Goal: Task Accomplishment & Management: Use online tool/utility

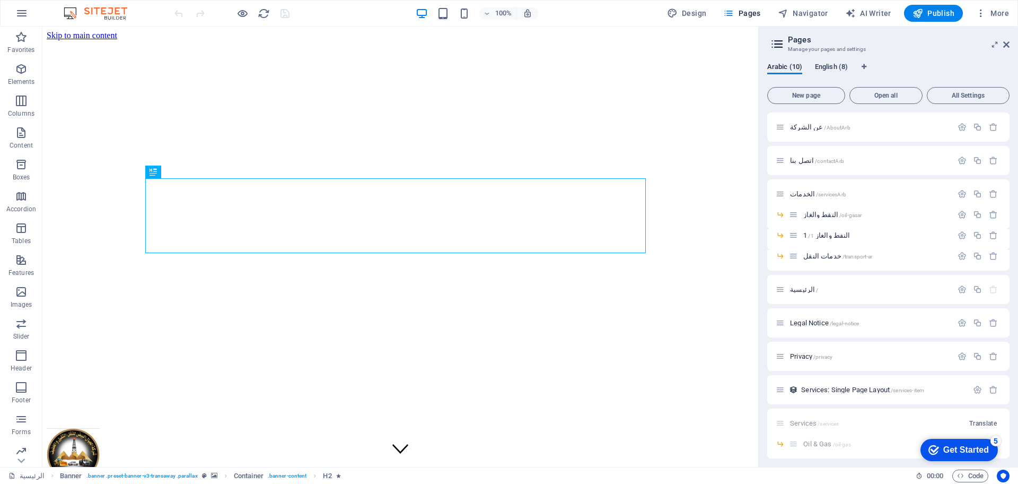
click at [828, 69] on span "English (8)" at bounding box center [831, 67] width 33 height 15
click at [802, 272] on span "Start /" at bounding box center [799, 269] width 18 height 8
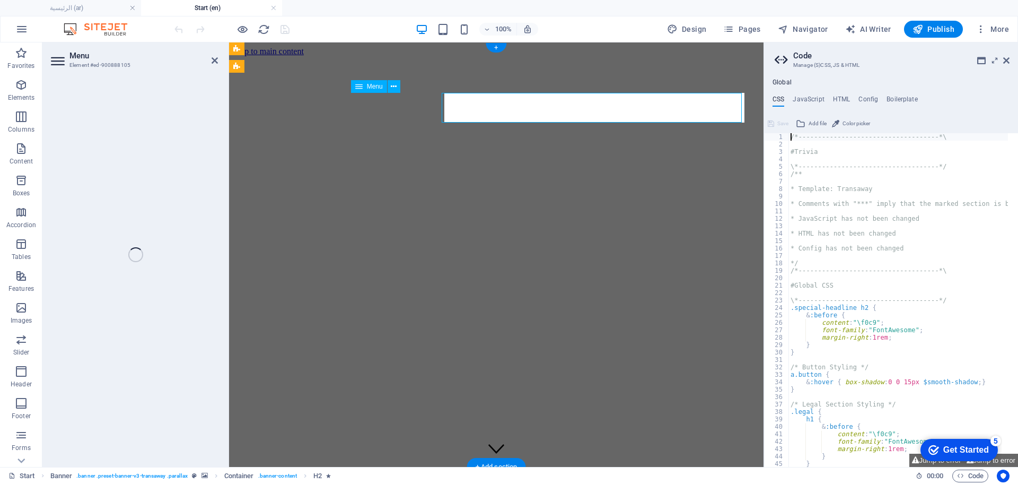
select select "14"
select select
select select "11"
select select
select select "13"
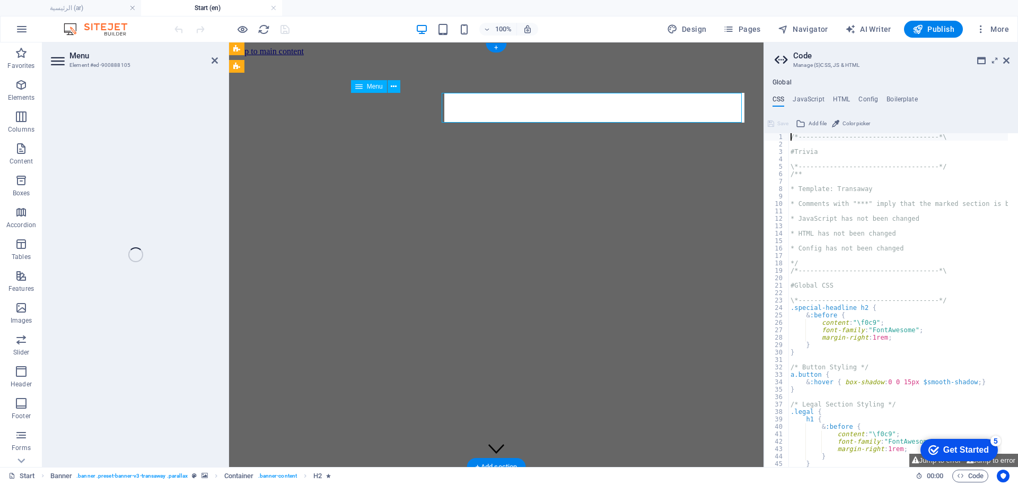
select select
select select "12"
select select
select select "9"
select select
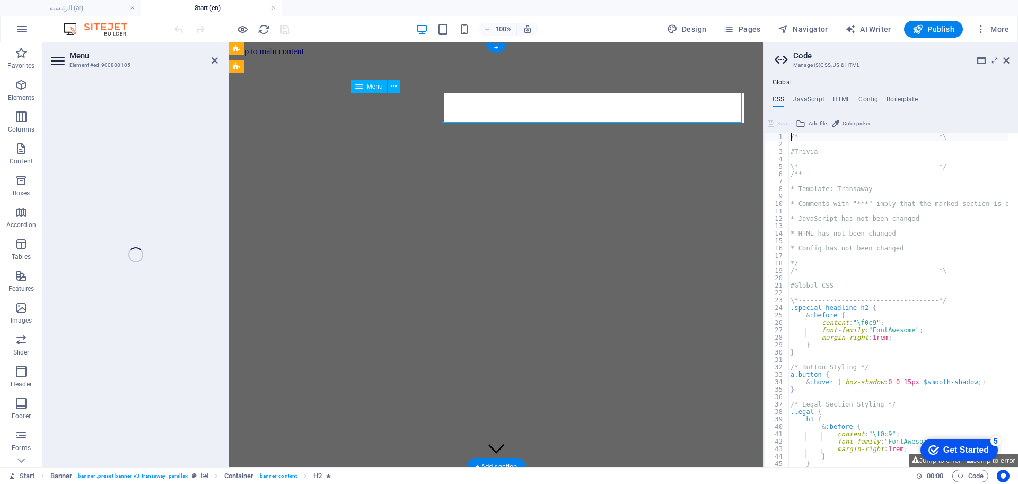
select select "10"
select select
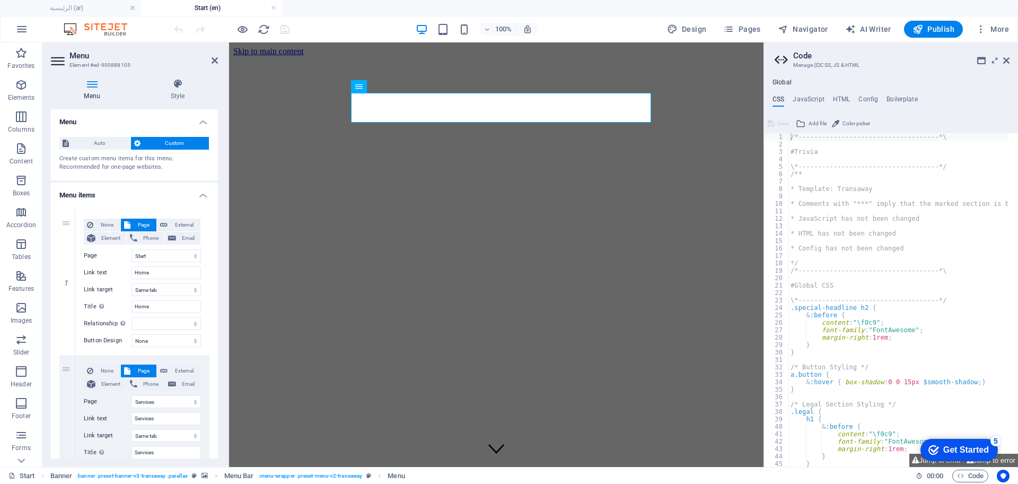
click at [172, 101] on div "Menu Style Menu Auto Custom Create custom menu items for this menu. Recommended…" at bounding box center [134, 269] width 167 height 380
click at [174, 95] on h4 "Style" at bounding box center [177, 90] width 81 height 22
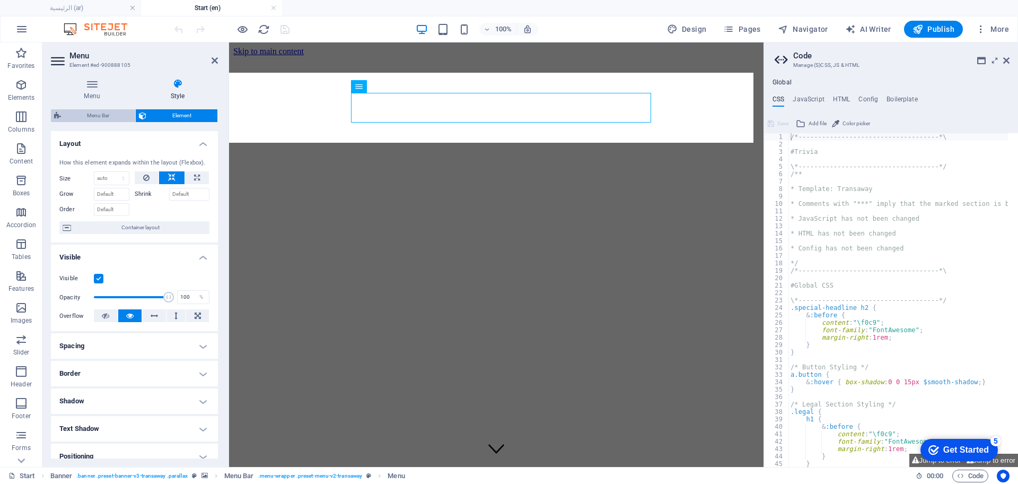
click at [110, 111] on span "Menu Bar" at bounding box center [98, 115] width 68 height 13
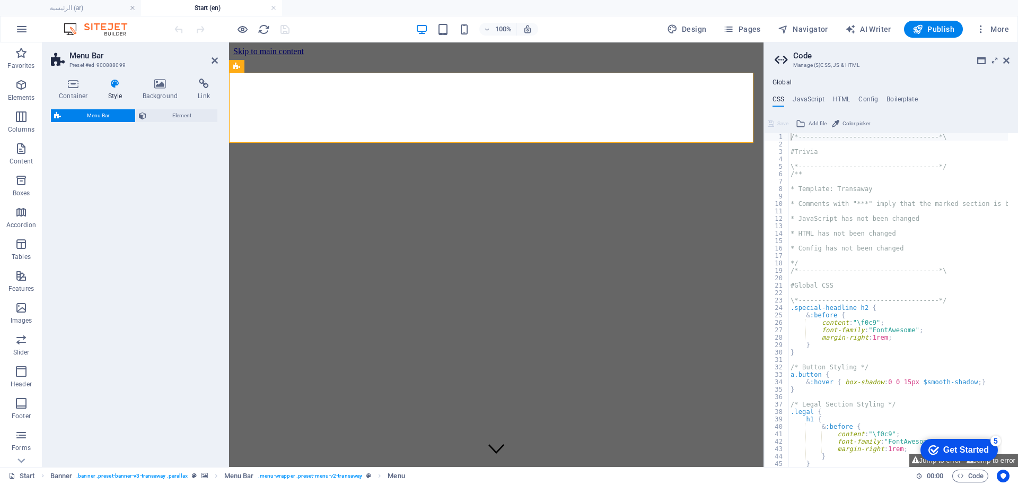
select select "rem"
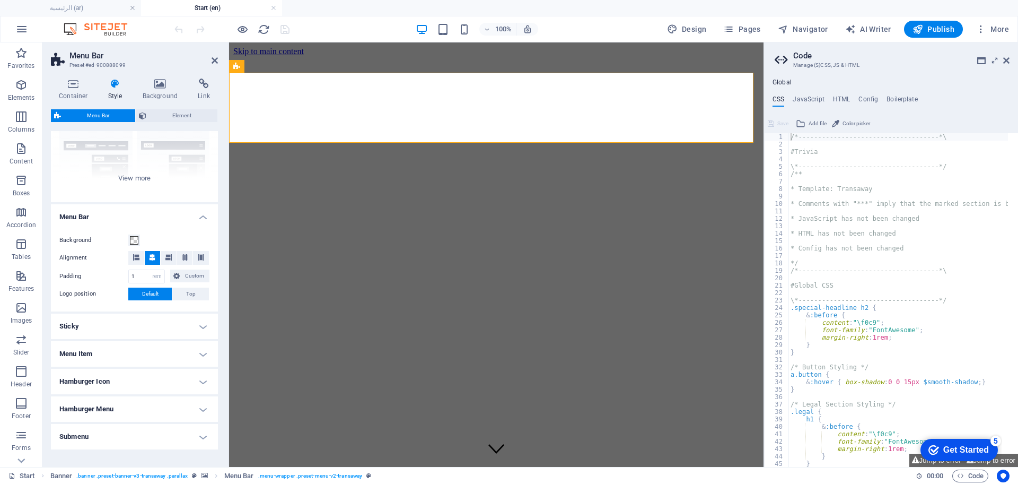
scroll to position [141, 0]
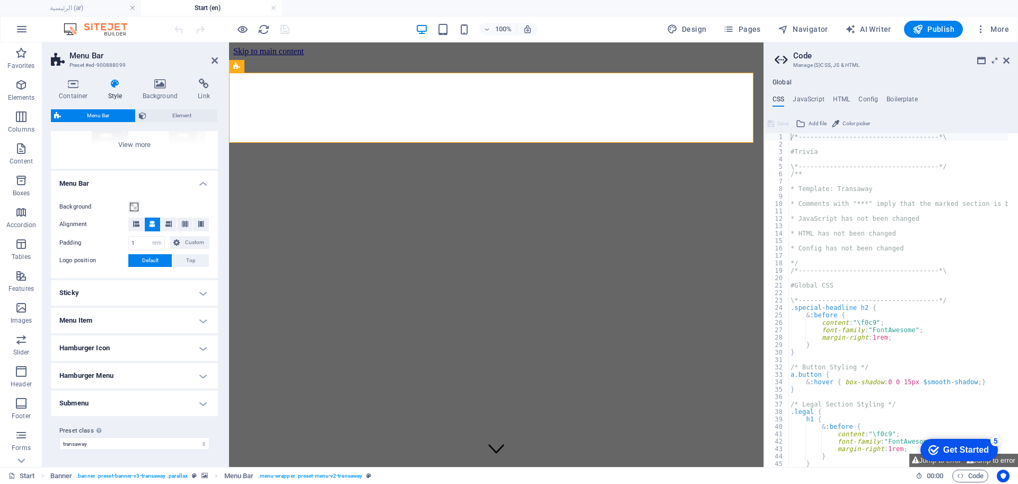
click at [165, 323] on h4 "Menu Item" at bounding box center [134, 320] width 167 height 25
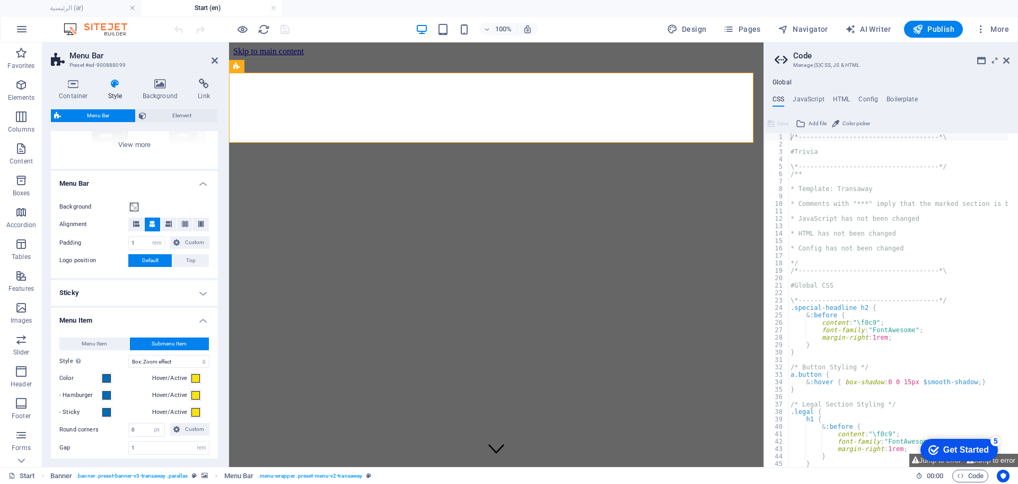
click at [220, 319] on div "Container Style Background Link Size Height Default px rem % vh vw Min. height …" at bounding box center [134, 268] width 184 height 397
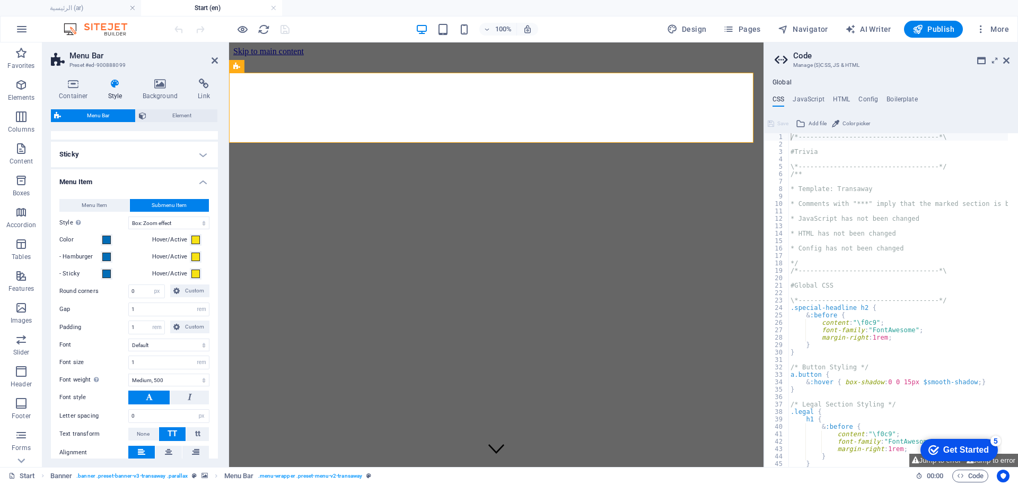
scroll to position [297, 0]
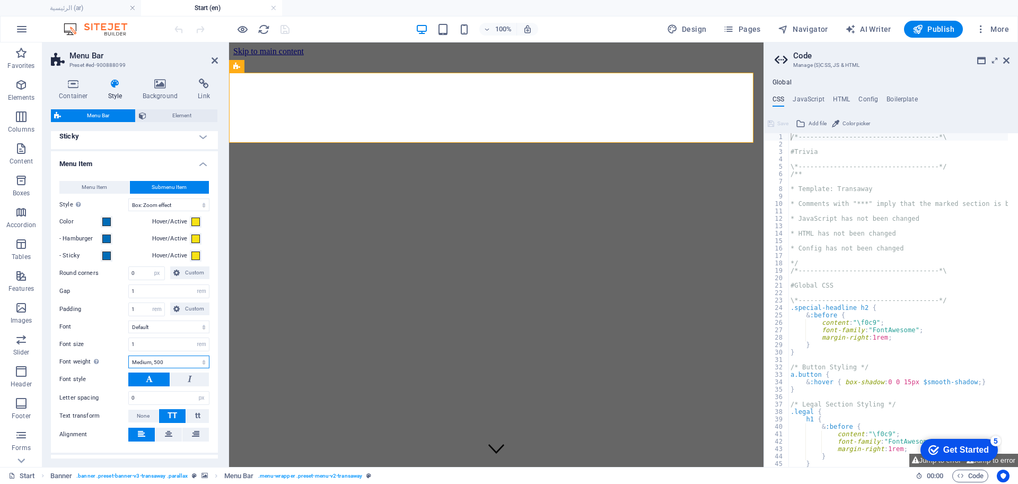
click at [143, 359] on select "Thin, 100 Extra-light, 200 Light, 300 Regular, 400 Medium, 500 Semi-bold, 600 B…" at bounding box center [168, 361] width 81 height 13
click at [128, 355] on select "Thin, 100 Extra-light, 200 Light, 300 Regular, 400 Medium, 500 Semi-bold, 600 B…" at bounding box center [168, 361] width 81 height 13
click at [147, 362] on select "Thin, 100 Extra-light, 200 Light, 300 Regular, 400 Medium, 500 Semi-bold, 600 B…" at bounding box center [168, 361] width 81 height 13
select select "400"
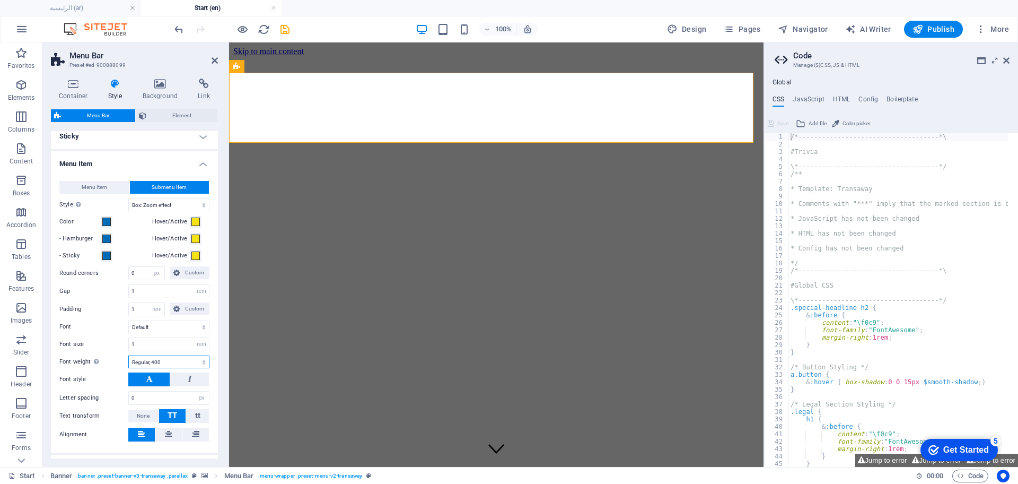
click at [128, 355] on select "Thin, 100 Extra-light, 200 Light, 300 Regular, 400 Medium, 500 Semi-bold, 600 B…" at bounding box center [168, 361] width 81 height 13
click at [284, 30] on icon "save" at bounding box center [285, 29] width 12 height 12
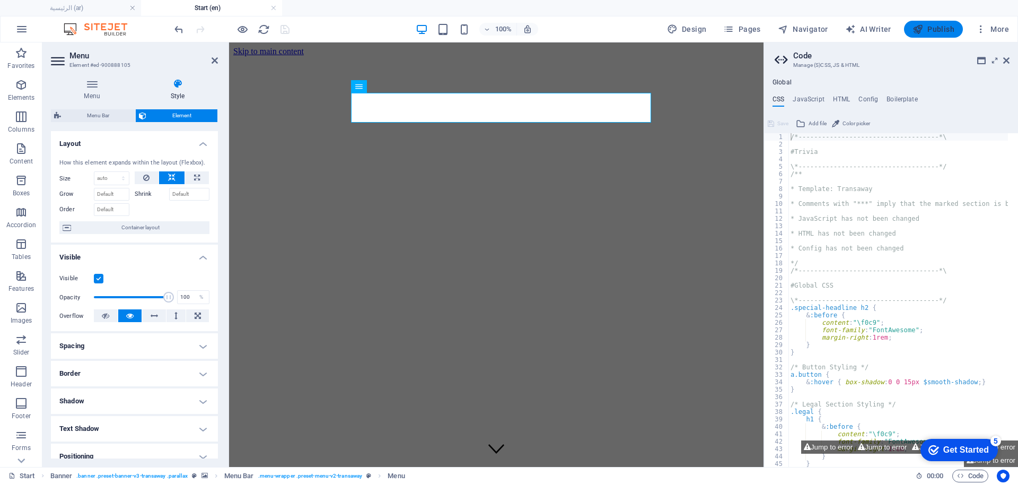
click at [929, 34] on button "Publish" at bounding box center [933, 29] width 59 height 17
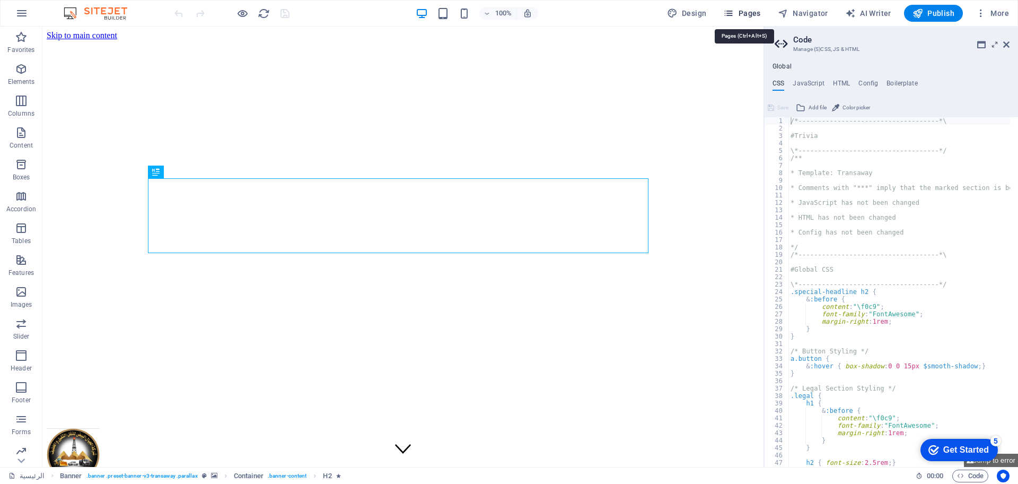
click at [0, 0] on button "Pages" at bounding box center [0, 0] width 0 height 0
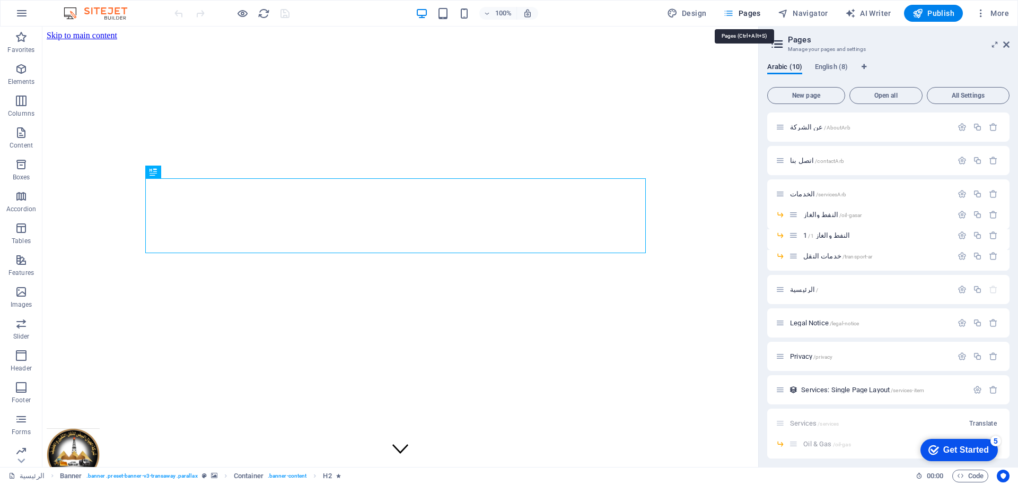
click at [0, 0] on button "Pages" at bounding box center [0, 0] width 0 height 0
click at [814, 68] on span "English (8)" at bounding box center [831, 67] width 33 height 15
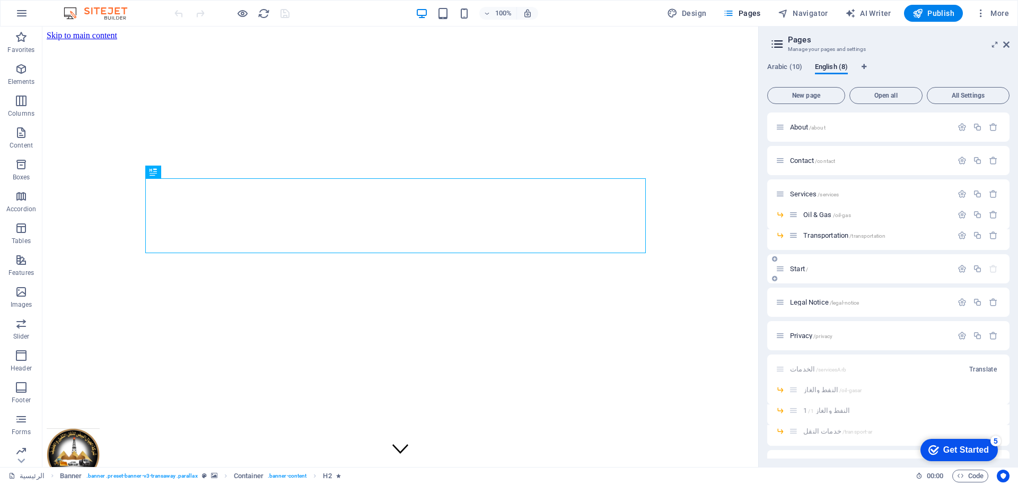
click at [803, 268] on span "Start /" at bounding box center [799, 269] width 18 height 8
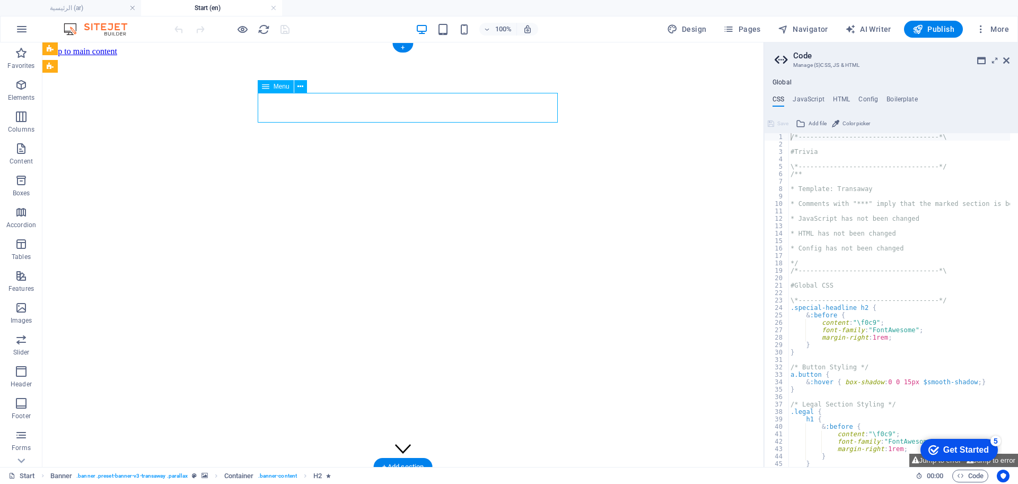
select select "14"
select select
select select "11"
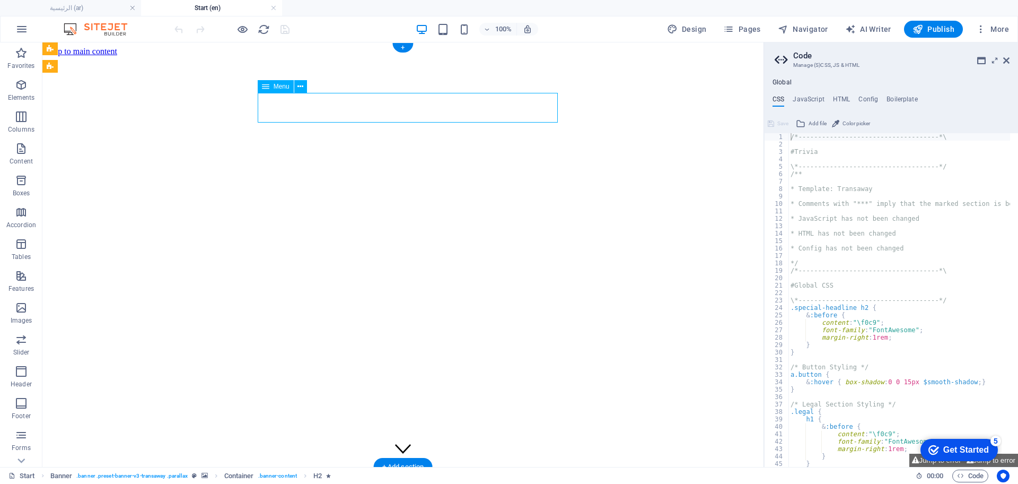
select select
select select "13"
select select
select select "12"
select select
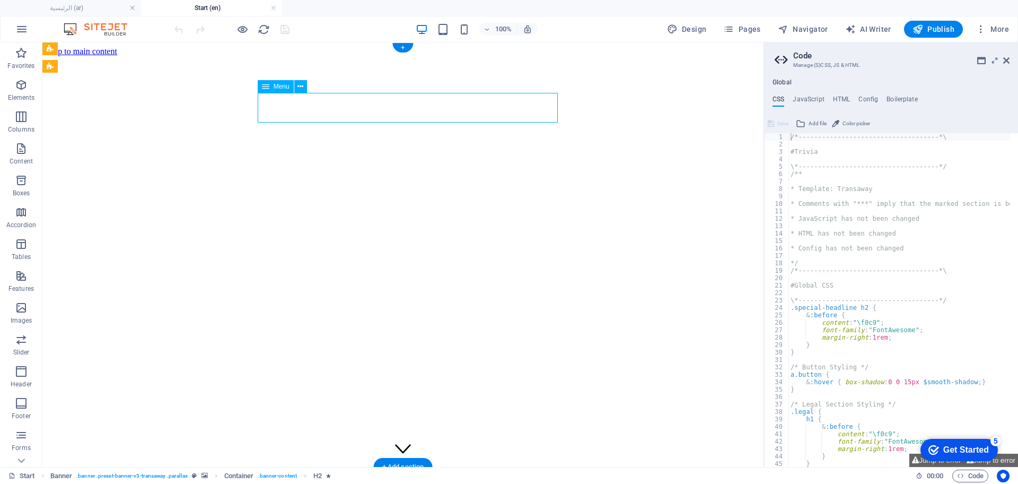
select select "9"
select select
select select "10"
select select
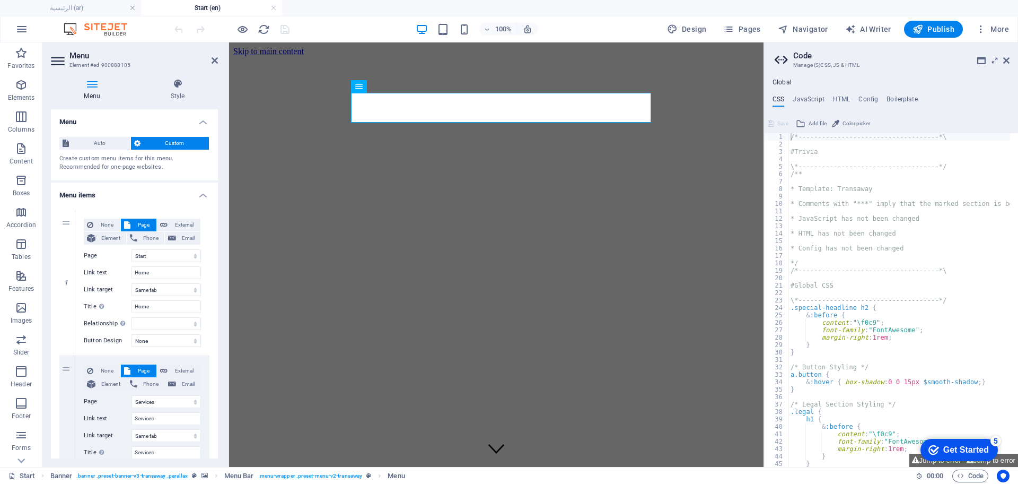
drag, startPoint x: 220, startPoint y: 205, endPoint x: 211, endPoint y: 262, distance: 57.4
click at [211, 262] on div "Menu Style Menu Auto Custom Create custom menu items for this menu. Recommended…" at bounding box center [134, 268] width 184 height 397
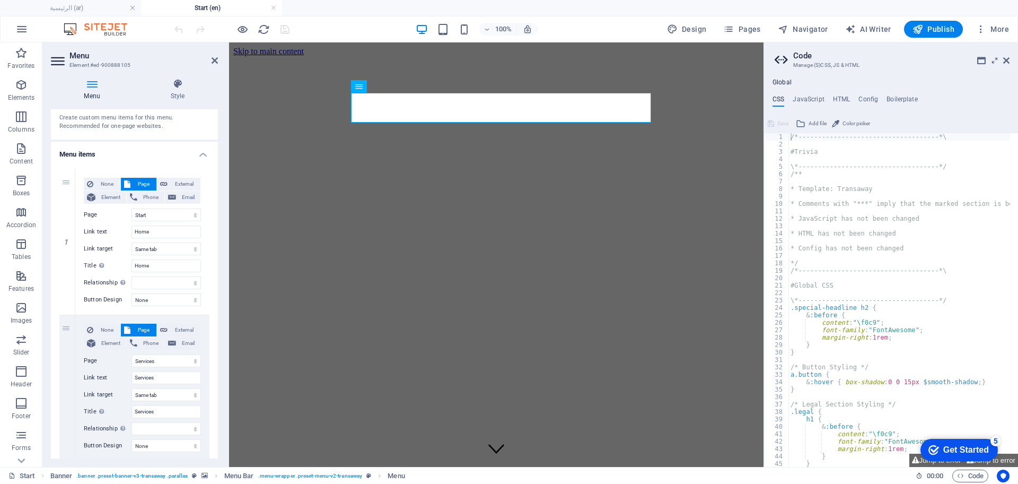
scroll to position [30, 0]
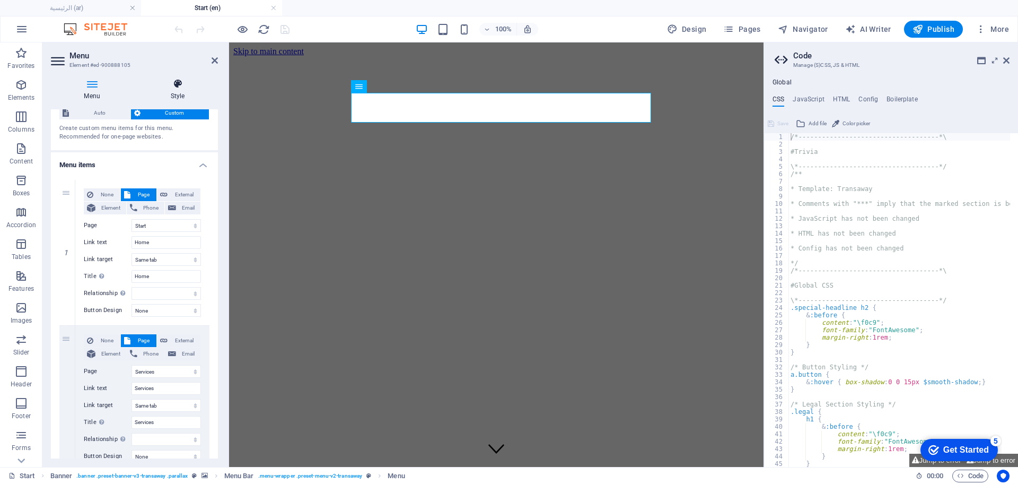
click at [178, 90] on h4 "Style" at bounding box center [177, 90] width 81 height 22
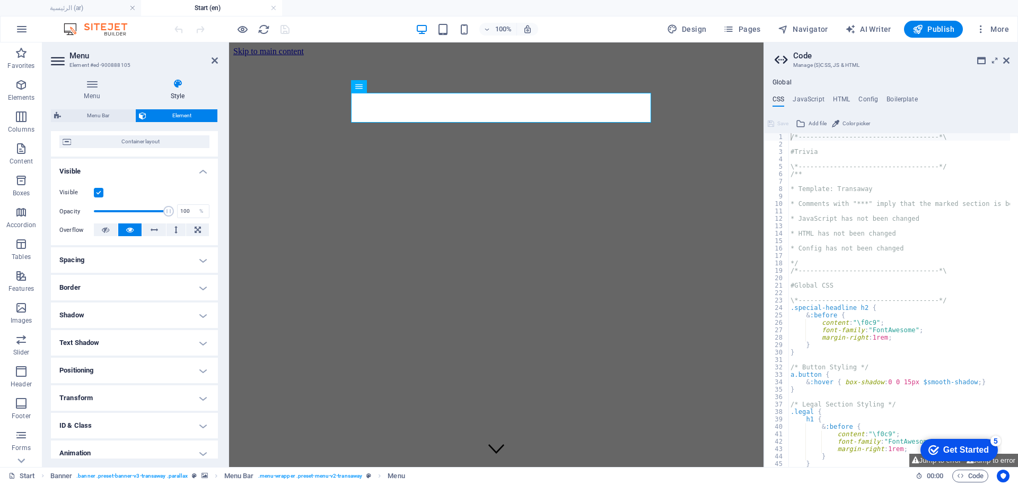
scroll to position [121, 0]
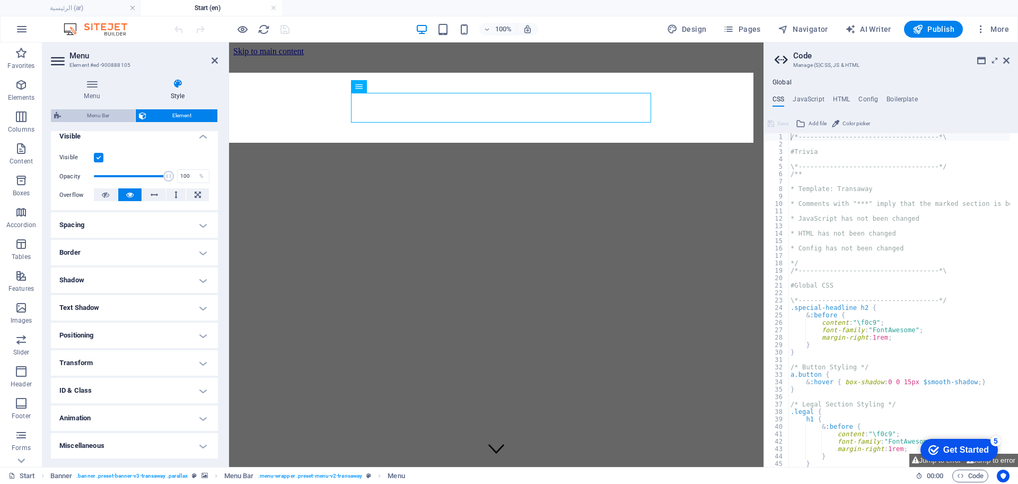
click at [110, 116] on span "Menu Bar" at bounding box center [98, 115] width 68 height 13
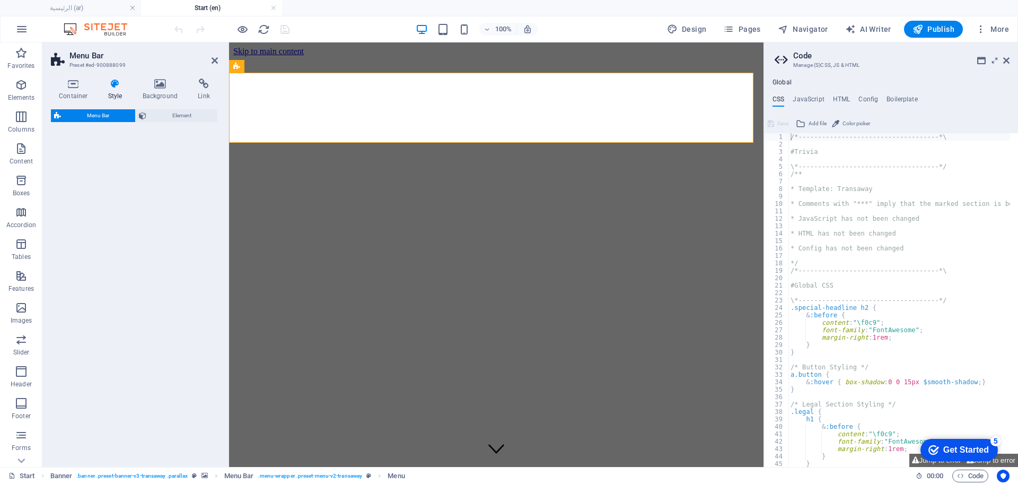
select select "rem"
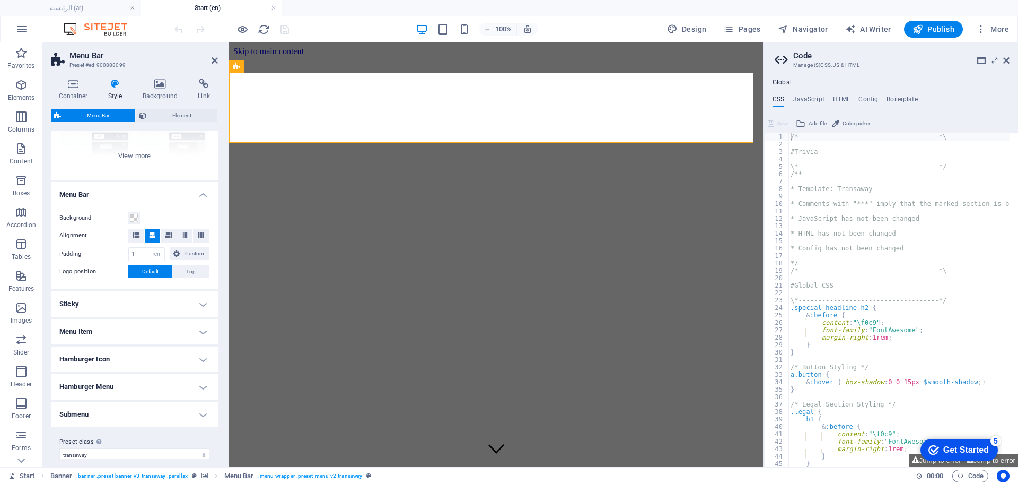
scroll to position [141, 0]
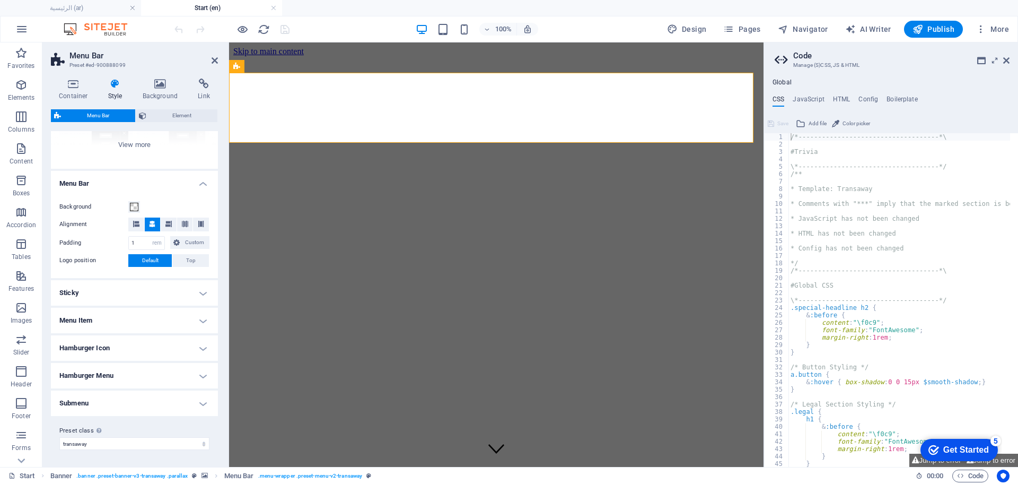
click at [161, 322] on h4 "Menu Item" at bounding box center [134, 320] width 167 height 25
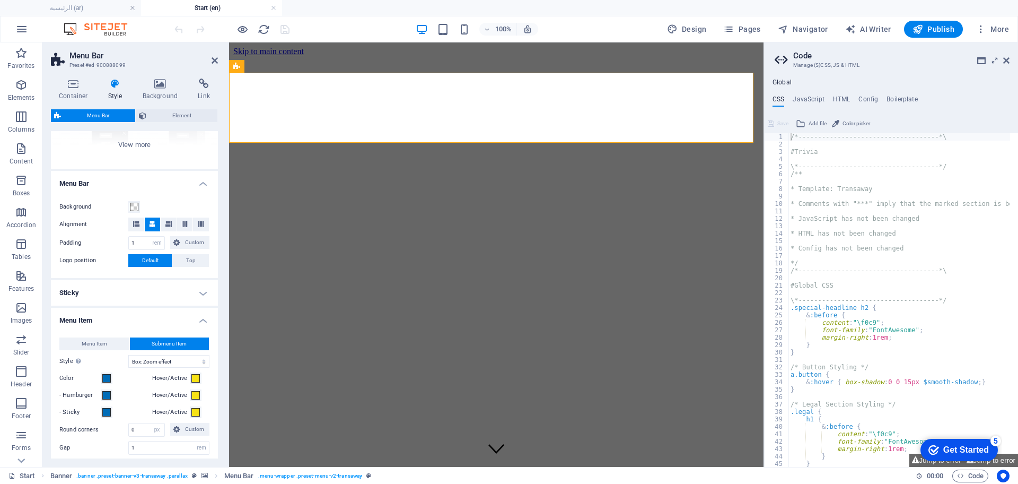
click at [184, 344] on span "Submenu Item" at bounding box center [169, 343] width 35 height 13
drag, startPoint x: 219, startPoint y: 319, endPoint x: 214, endPoint y: 355, distance: 35.8
click at [214, 355] on div "Container Style Background Link Size Height Default px rem % vh vw Min. height …" at bounding box center [134, 268] width 184 height 397
drag, startPoint x: 215, startPoint y: 327, endPoint x: 215, endPoint y: 393, distance: 65.2
click at [215, 387] on div "Menu Item Submenu Item Style Switch to preview mode and move the mouse over men…" at bounding box center [134, 468] width 171 height 282
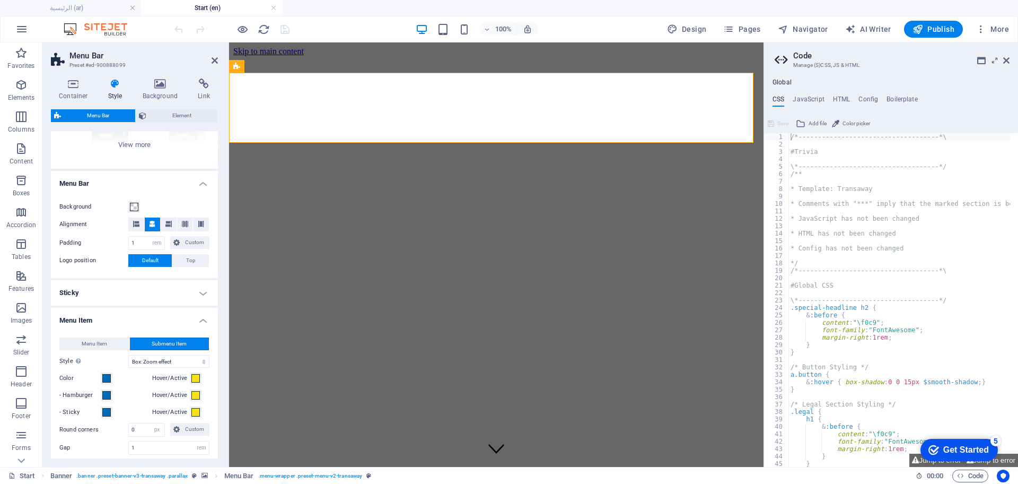
drag, startPoint x: 217, startPoint y: 331, endPoint x: 216, endPoint y: 392, distance: 61.0
click at [216, 387] on div "Container Style Background Link Size Height Default px rem % vh vw Min. height …" at bounding box center [134, 268] width 184 height 397
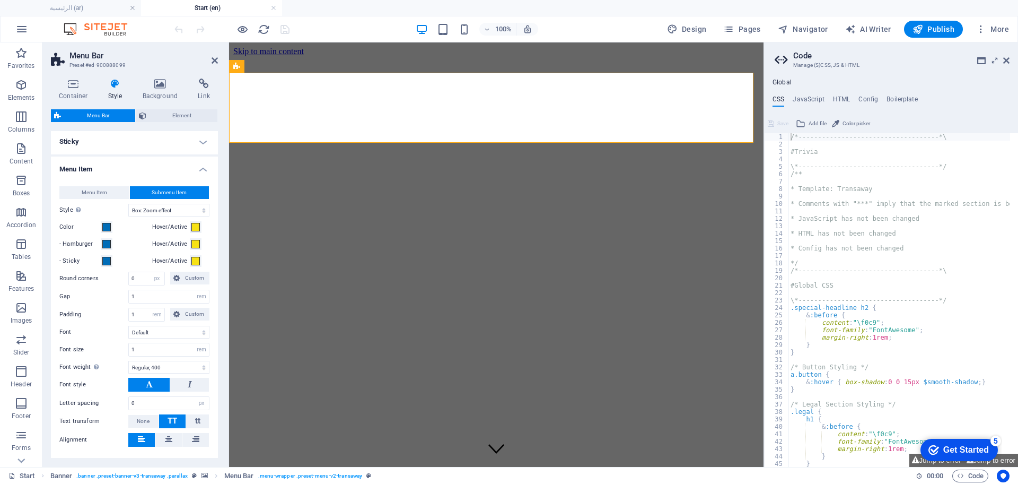
scroll to position [416, 0]
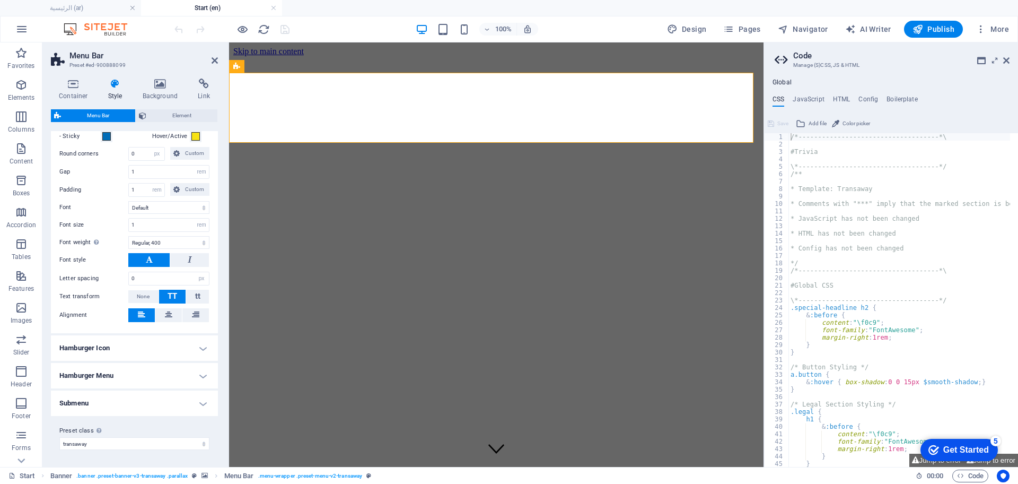
click at [75, 387] on h4 "Submenu" at bounding box center [134, 402] width 167 height 25
drag, startPoint x: 215, startPoint y: 360, endPoint x: 216, endPoint y: 411, distance: 50.9
click at [216, 387] on div "Variants Border Centered Default Fixed Loki Trigger Wide XXL Menu Bar Backgroun…" at bounding box center [134, 294] width 167 height 327
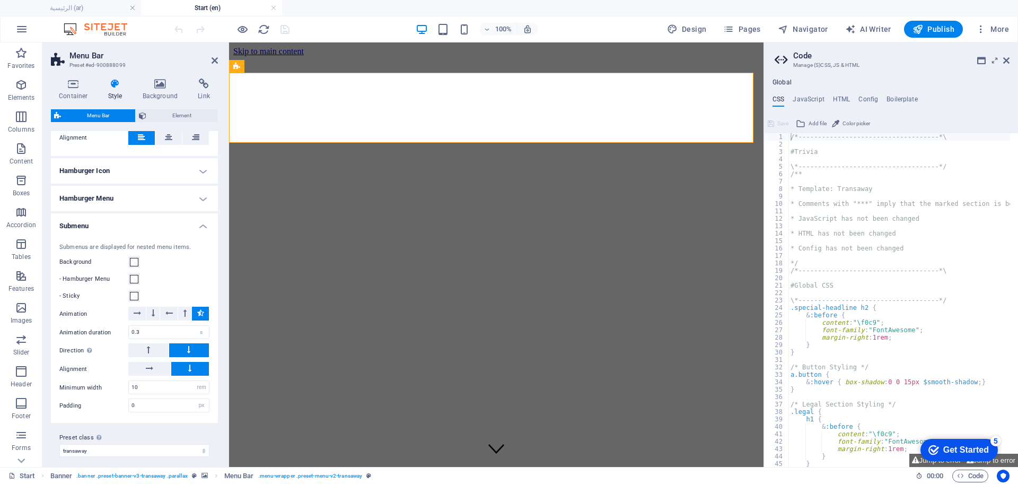
scroll to position [600, 0]
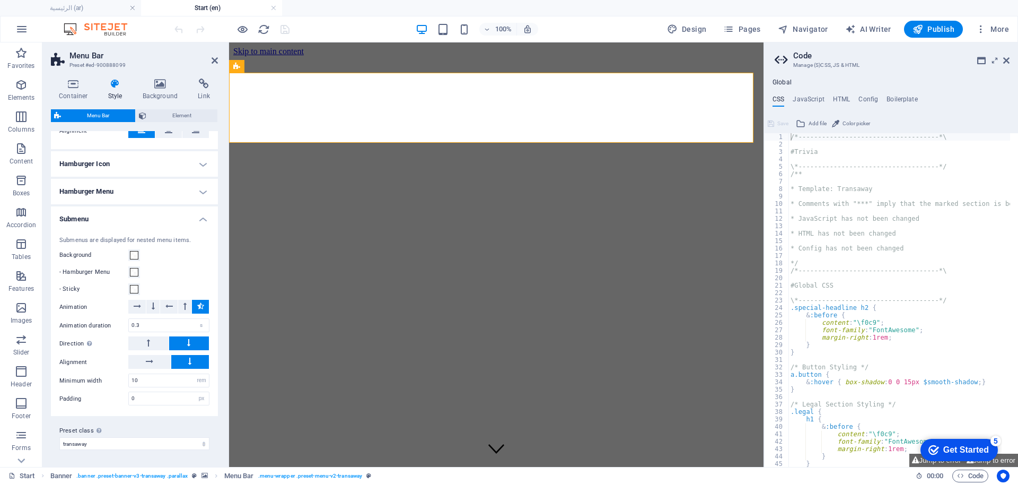
click at [215, 182] on h4 "Hamburger Menu" at bounding box center [134, 191] width 167 height 25
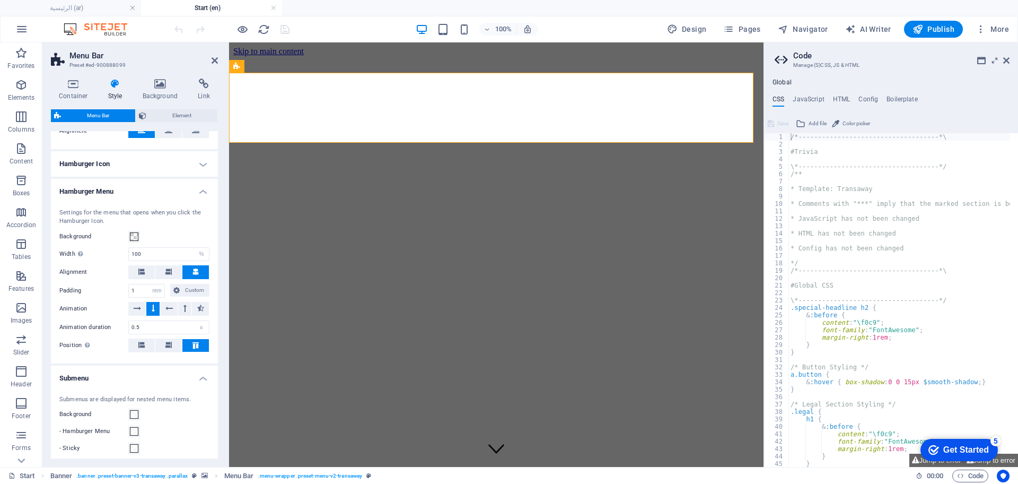
click at [204, 188] on h4 "Hamburger Menu" at bounding box center [134, 188] width 167 height 19
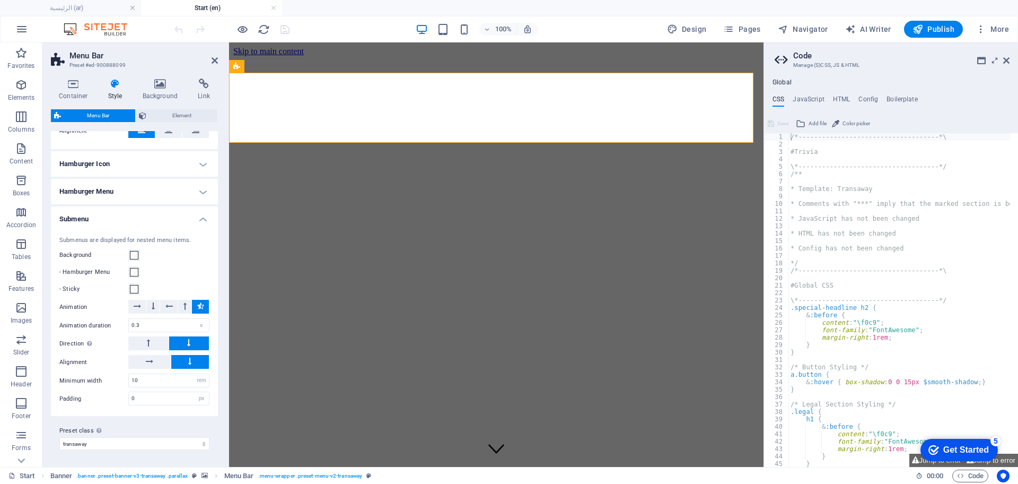
click at [203, 219] on h4 "Submenu" at bounding box center [134, 215] width 167 height 19
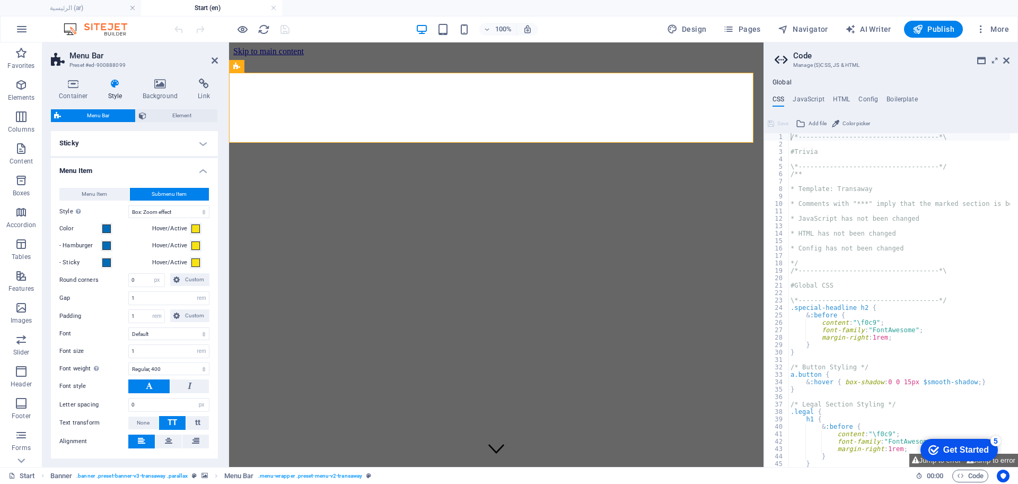
scroll to position [288, 0]
click at [169, 214] on select "Plain Text color Box: Fade Box: Flip vertical Box: Flip horizontal Box: Slide d…" at bounding box center [168, 213] width 81 height 13
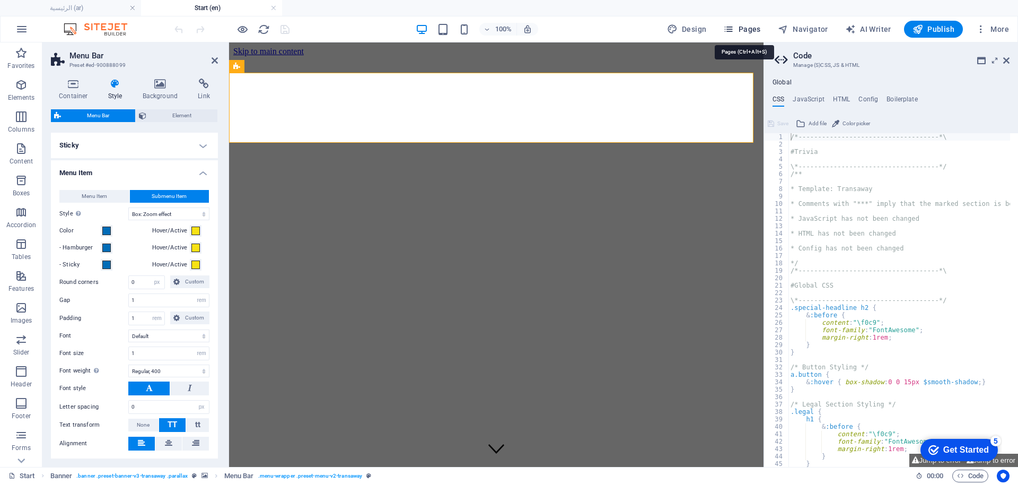
click at [748, 26] on span "Pages" at bounding box center [741, 29] width 37 height 11
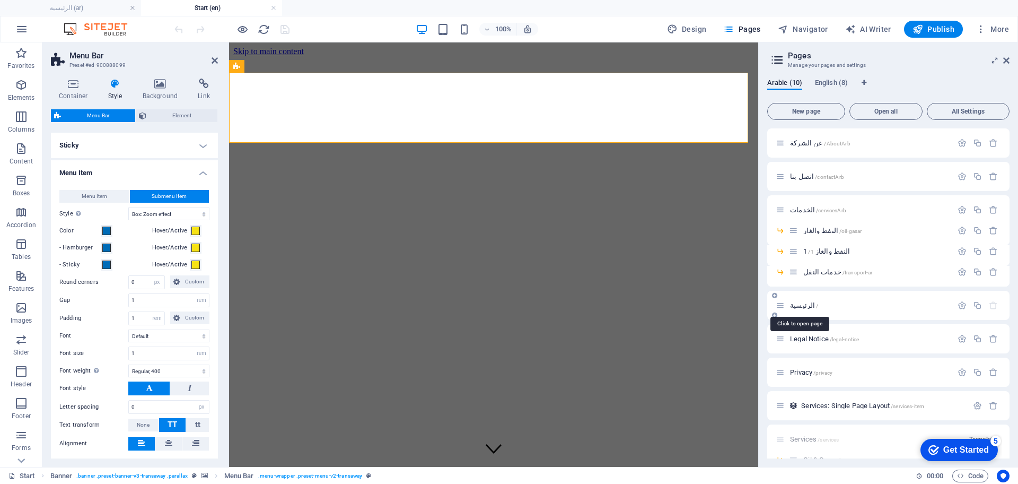
click at [796, 304] on span "الرئيسية /" at bounding box center [804, 305] width 28 height 8
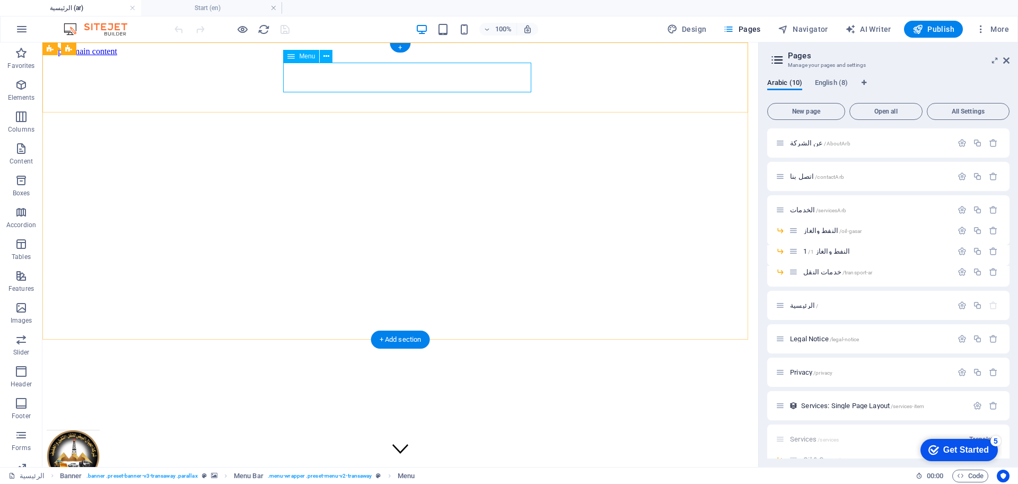
drag, startPoint x: 339, startPoint y: 85, endPoint x: 131, endPoint y: 81, distance: 208.5
select select
select select "1"
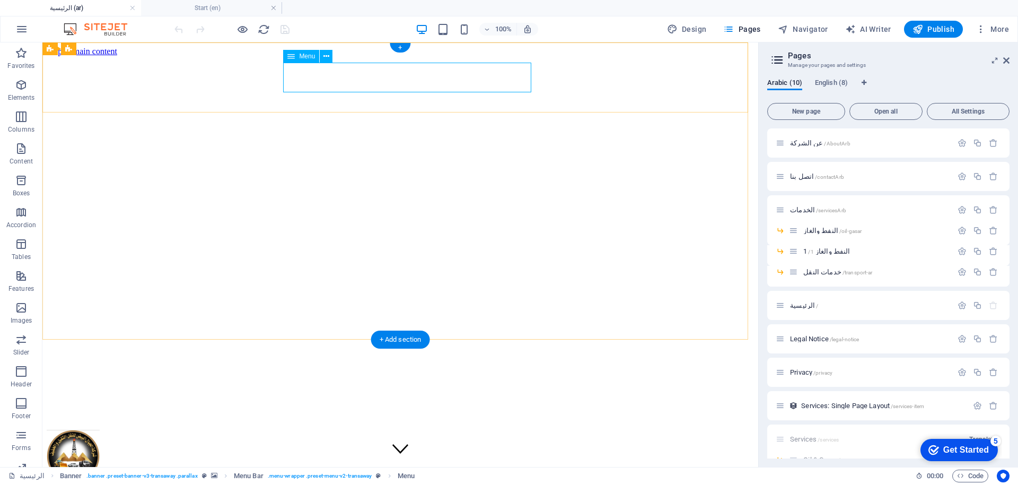
select select
select select "2"
select select
select select "3"
select select
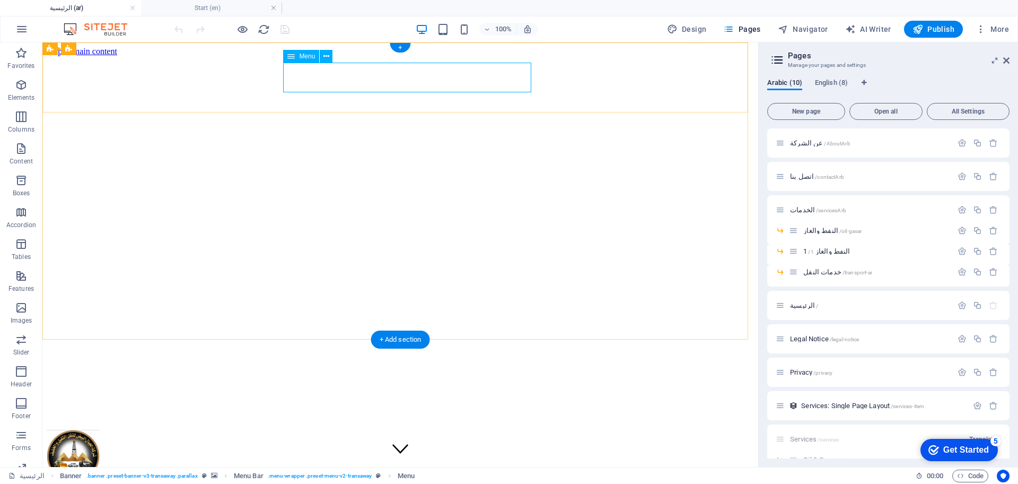
select select
select select "6"
select select
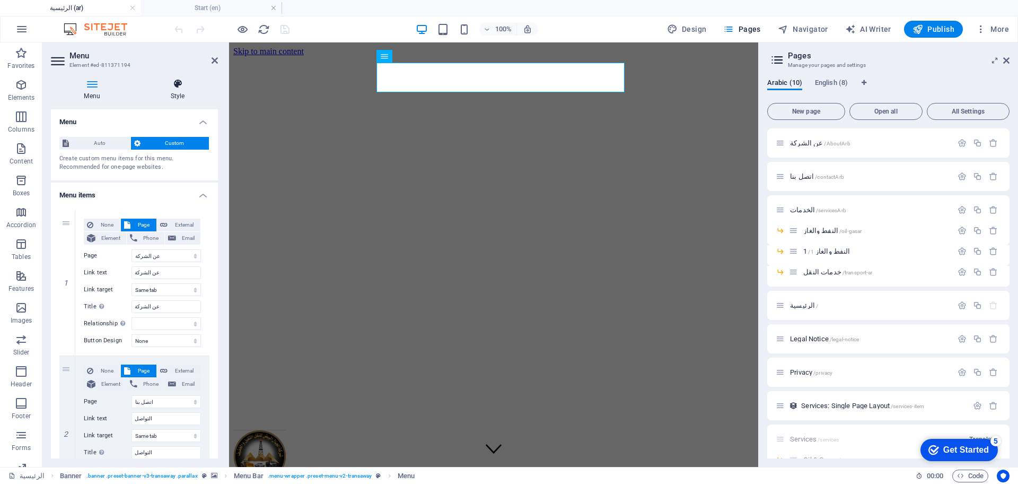
click at [181, 93] on h4 "Style" at bounding box center [177, 90] width 81 height 22
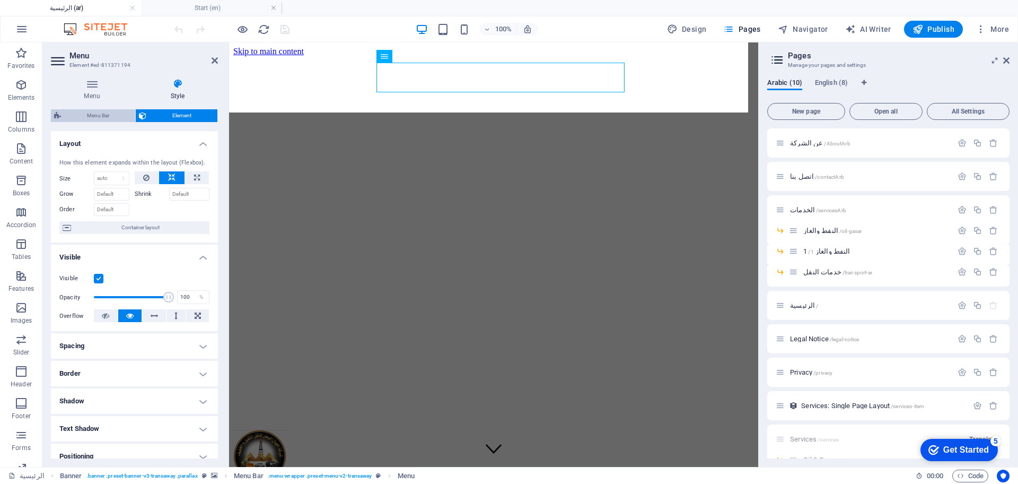
click at [100, 120] on span "Menu Bar" at bounding box center [98, 115] width 68 height 13
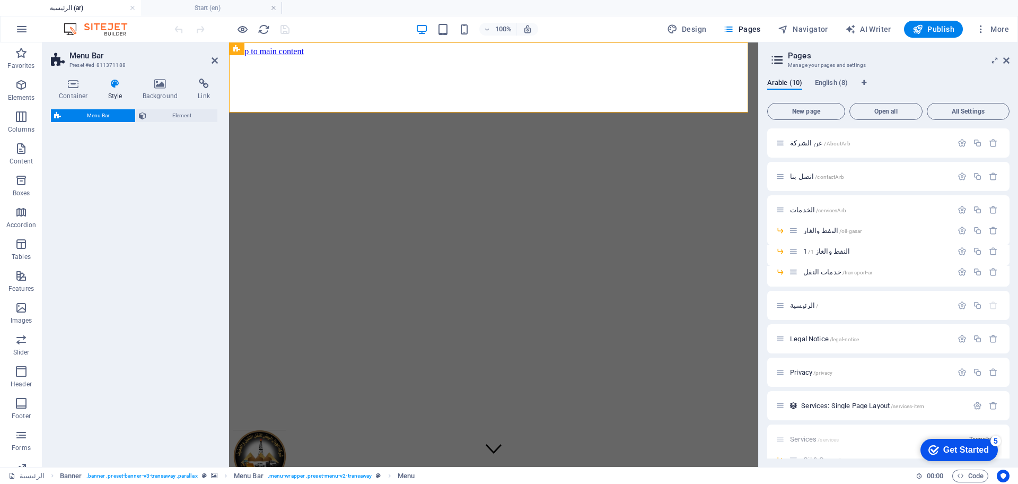
select select "rem"
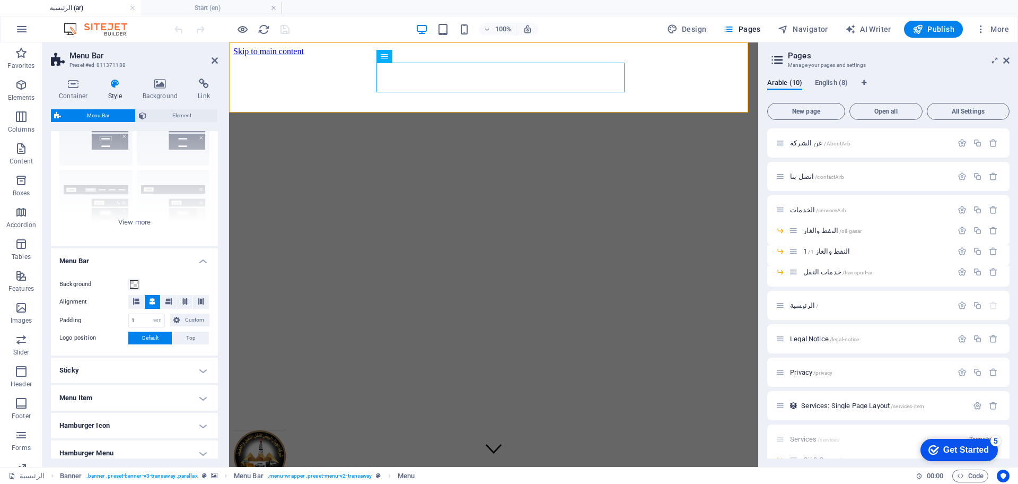
scroll to position [141, 0]
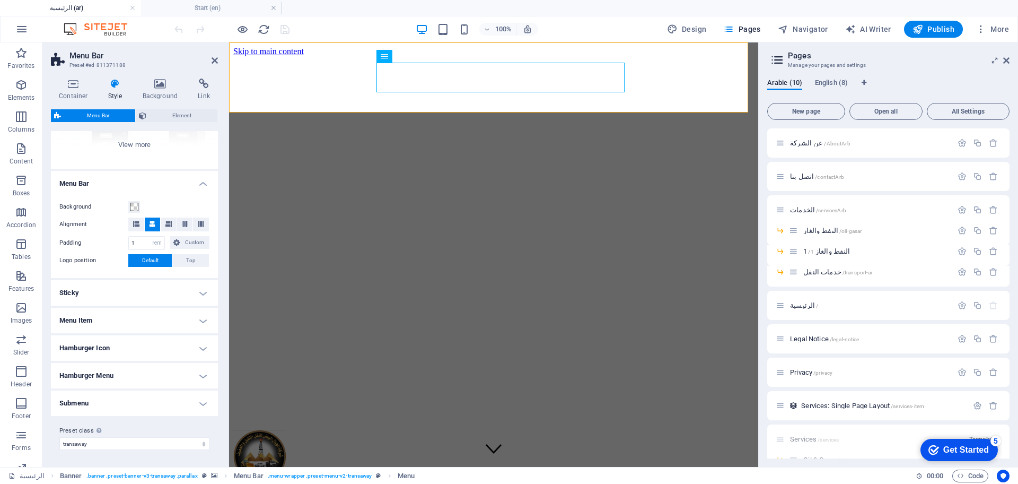
click at [199, 323] on h4 "Menu Item" at bounding box center [134, 320] width 167 height 25
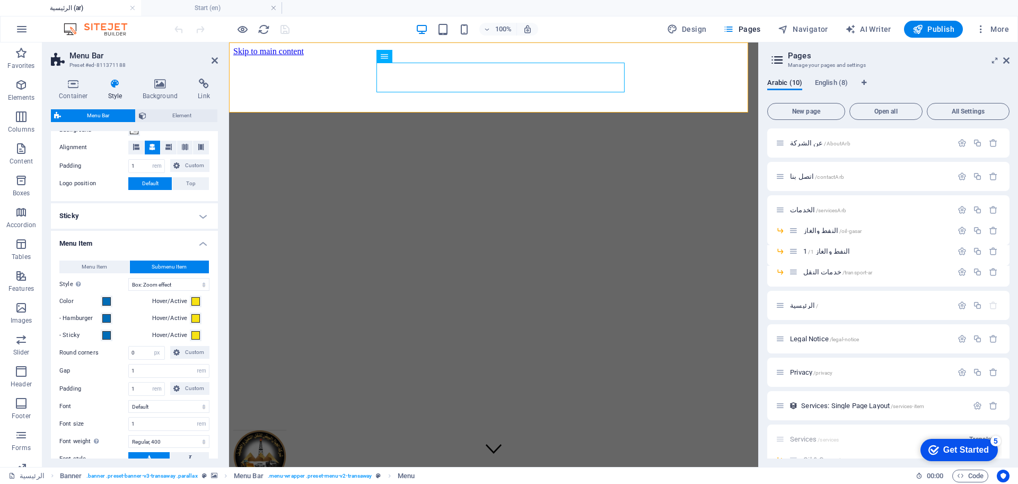
scroll to position [220, 0]
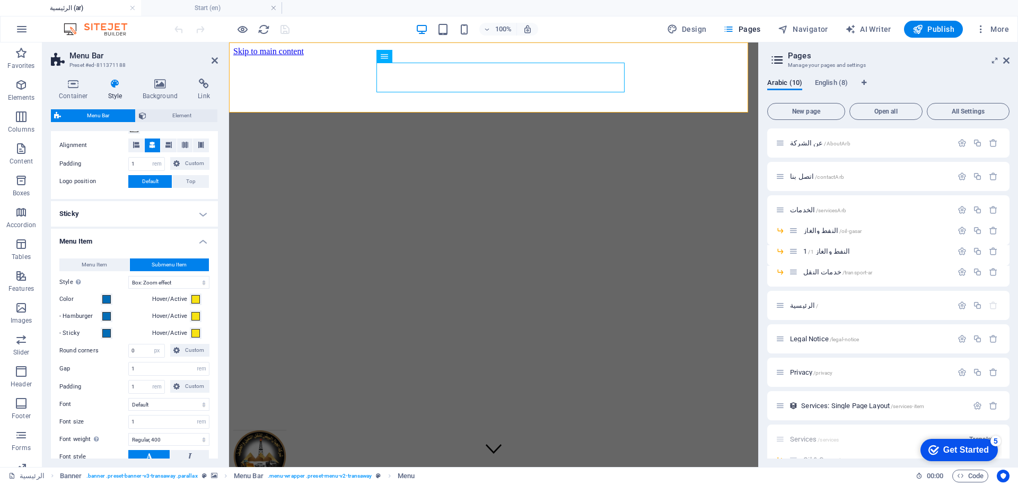
click at [220, 330] on div "Container Style Background Link Size Height Default px rem % vh vw Min. height …" at bounding box center [134, 268] width 184 height 397
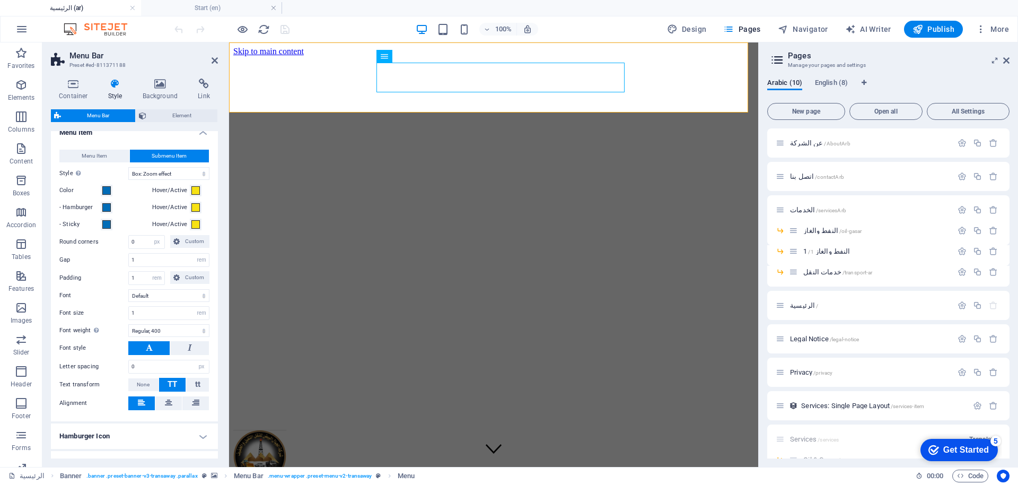
scroll to position [389, 0]
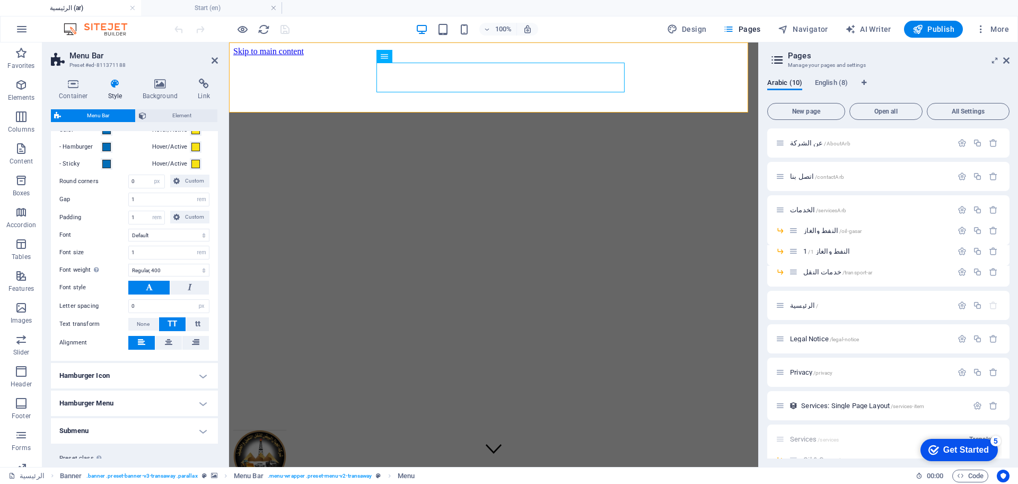
drag, startPoint x: 215, startPoint y: 356, endPoint x: 217, endPoint y: 334, distance: 22.3
click at [217, 334] on div "Variants Border Centered Default Fixed Loki Trigger Wide XXL Menu Bar Backgroun…" at bounding box center [134, 294] width 167 height 327
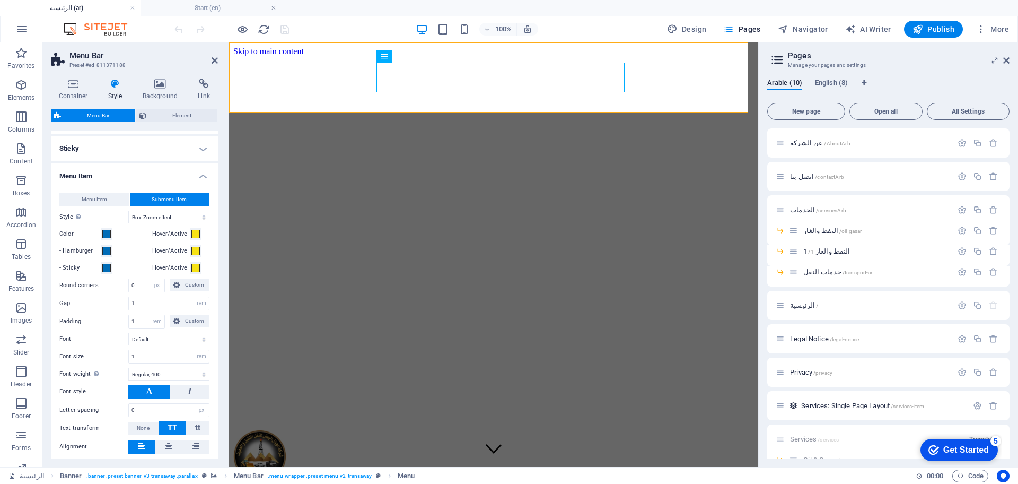
scroll to position [284, 0]
click at [215, 285] on div "Menu Item Submenu Item Style Switch to preview mode and move the mouse over men…" at bounding box center [134, 325] width 171 height 282
click at [182, 218] on select "Plain Text color Box: Fade Box: Flip vertical Box: Flip horizontal Box: Slide d…" at bounding box center [168, 218] width 81 height 13
